Goal: Transaction & Acquisition: Download file/media

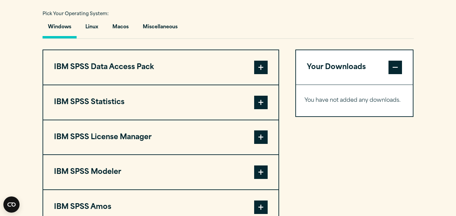
scroll to position [500, 0]
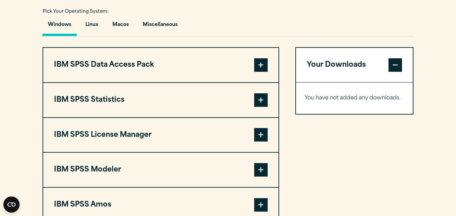
click at [259, 99] on span at bounding box center [261, 100] width 14 height 14
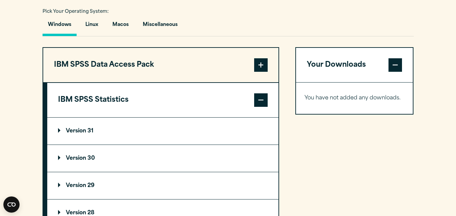
click at [81, 130] on p "Version 31" at bounding box center [75, 131] width 35 height 5
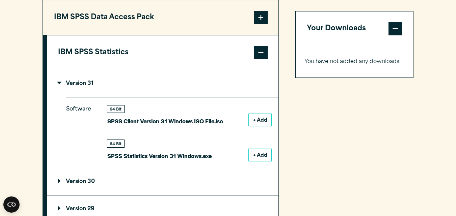
scroll to position [555, 0]
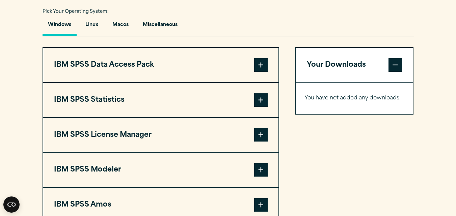
scroll to position [506, 0]
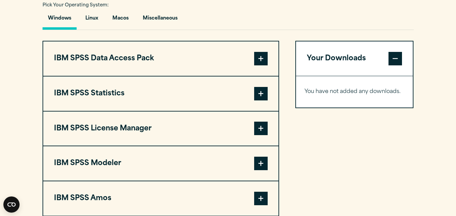
click at [261, 94] on span at bounding box center [261, 94] width 14 height 14
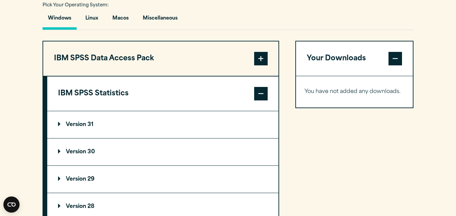
click at [78, 126] on p "Version 31" at bounding box center [75, 124] width 35 height 5
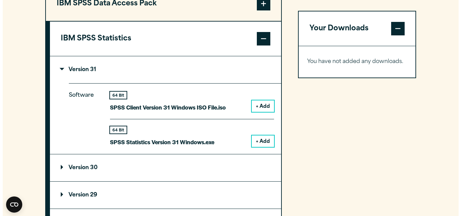
scroll to position [564, 0]
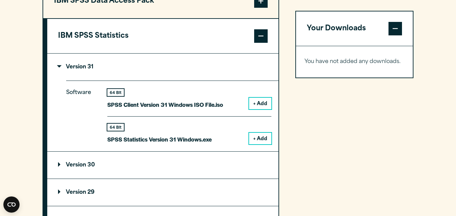
click at [263, 136] on button "+ Add" at bounding box center [260, 138] width 22 height 11
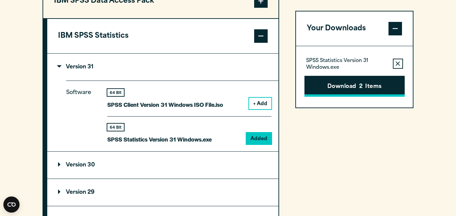
click at [368, 87] on button "Download 2 Items" at bounding box center [354, 86] width 100 height 21
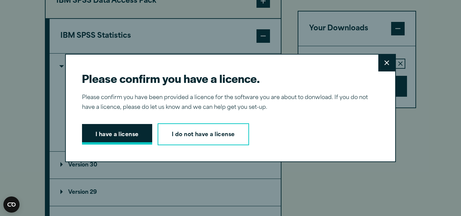
click at [102, 130] on button "I have a license" at bounding box center [117, 134] width 70 height 21
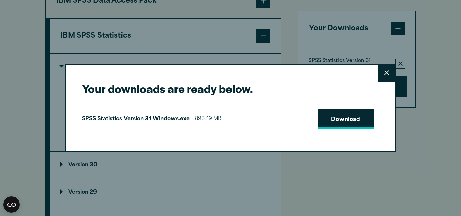
click at [349, 114] on link "Download" at bounding box center [346, 119] width 56 height 21
